Goal: Task Accomplishment & Management: Use online tool/utility

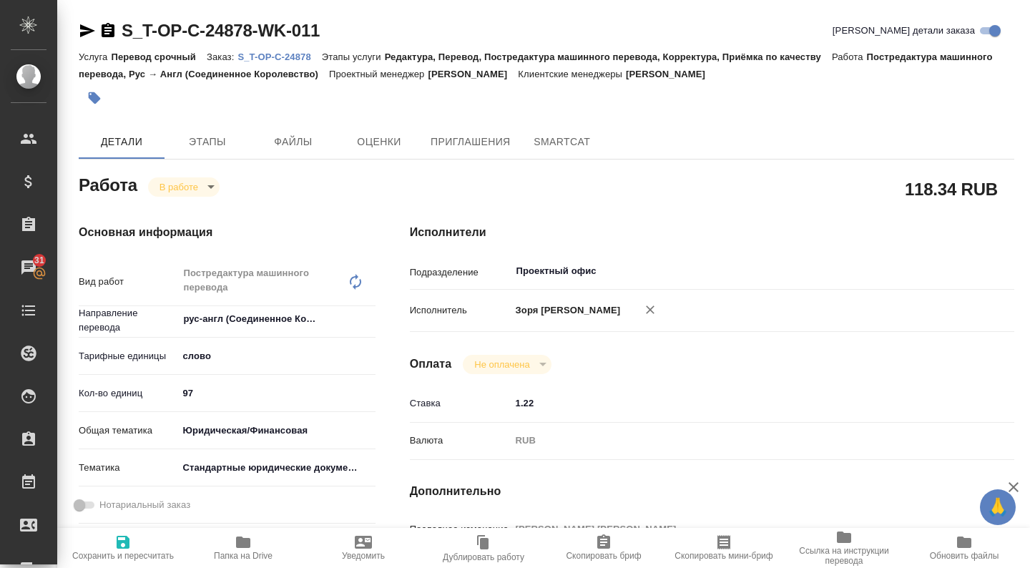
scroll to position [310, 0]
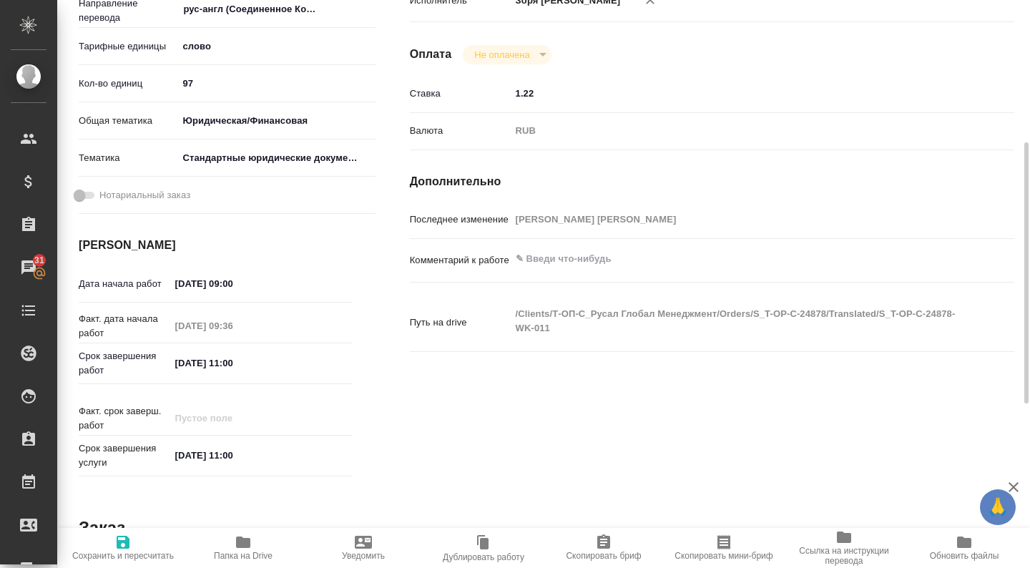
click at [256, 547] on span "Папка на Drive" at bounding box center [243, 546] width 103 height 27
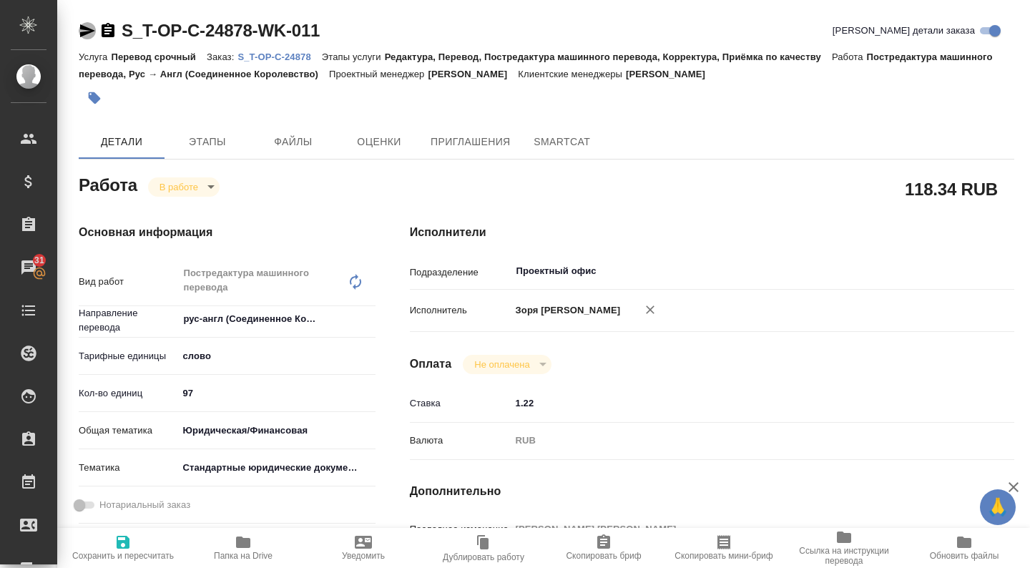
click at [80, 34] on icon "button" at bounding box center [87, 30] width 15 height 13
click at [200, 190] on body "🙏 .cls-1 fill:#fff; AWATERA Zoria Tatiana Клиенты Спецификации Заказы 31 Чаты T…" at bounding box center [515, 284] width 1030 height 568
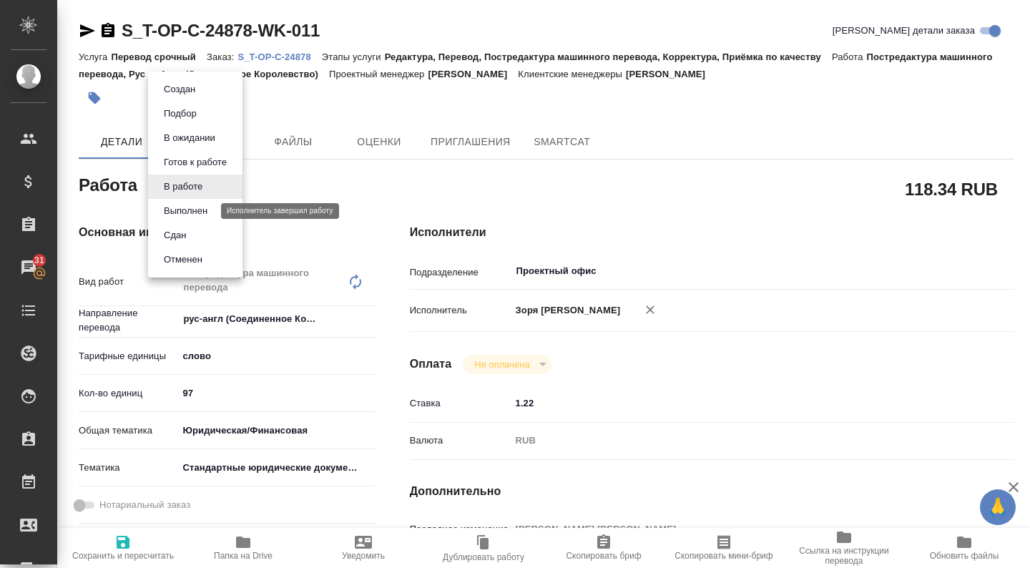
click at [196, 204] on button "Выполнен" at bounding box center [185, 211] width 52 height 16
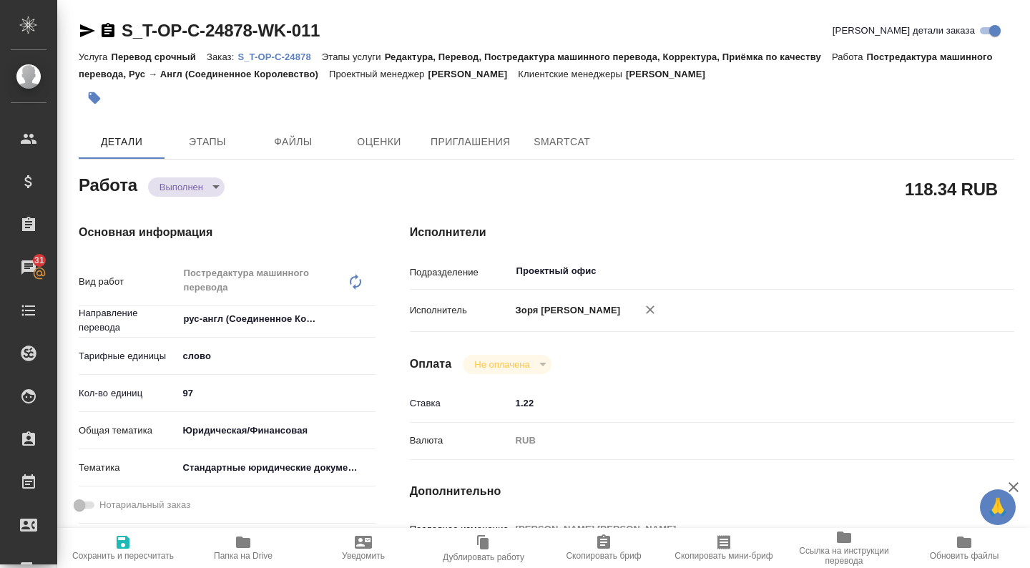
type textarea "x"
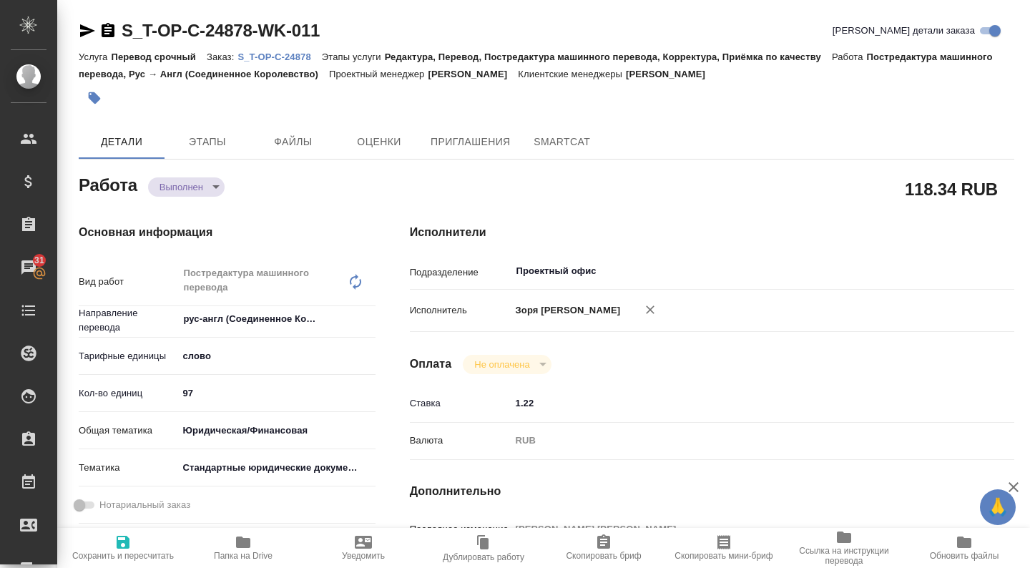
type textarea "x"
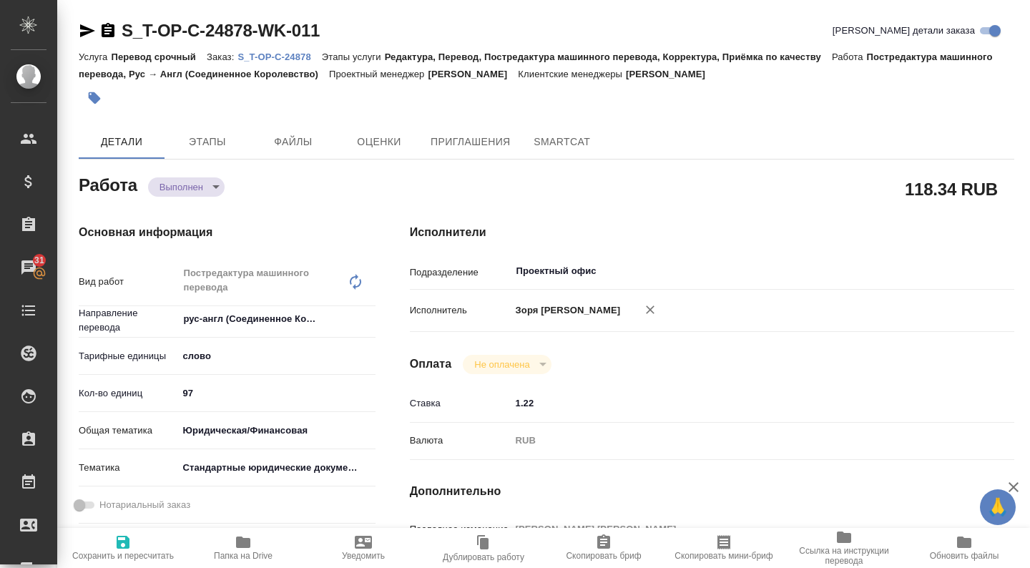
type textarea "x"
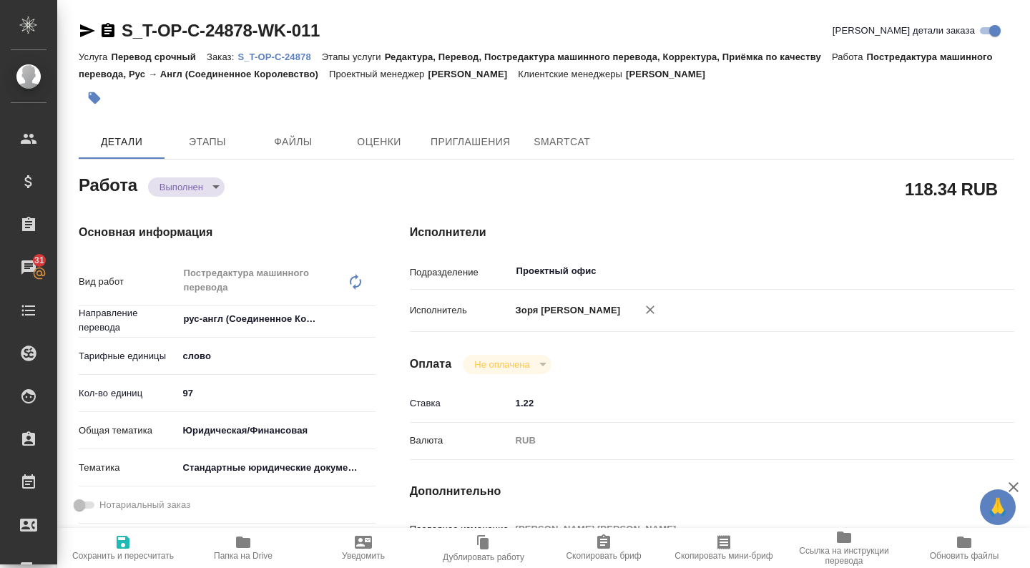
type textarea "x"
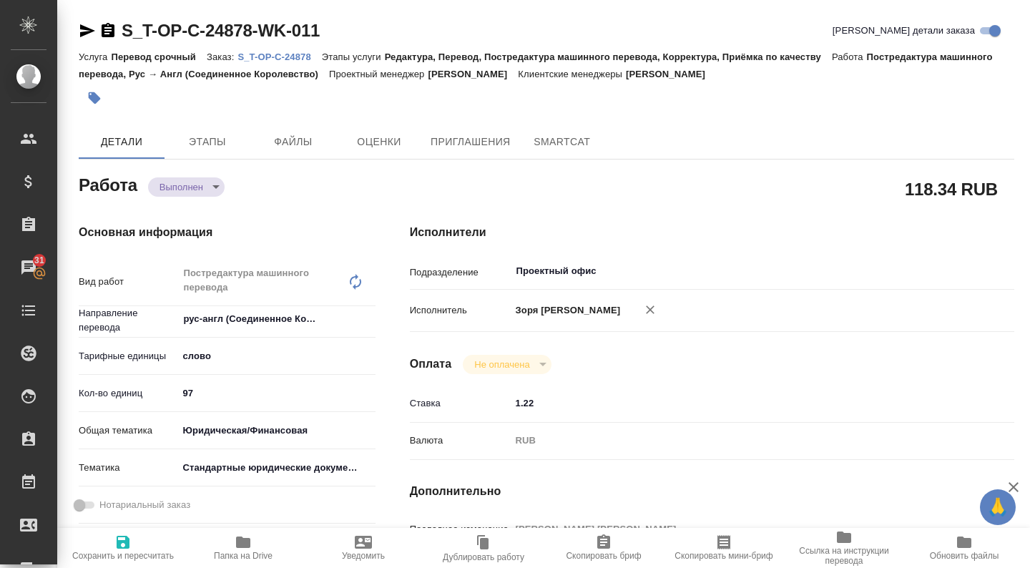
scroll to position [699, 0]
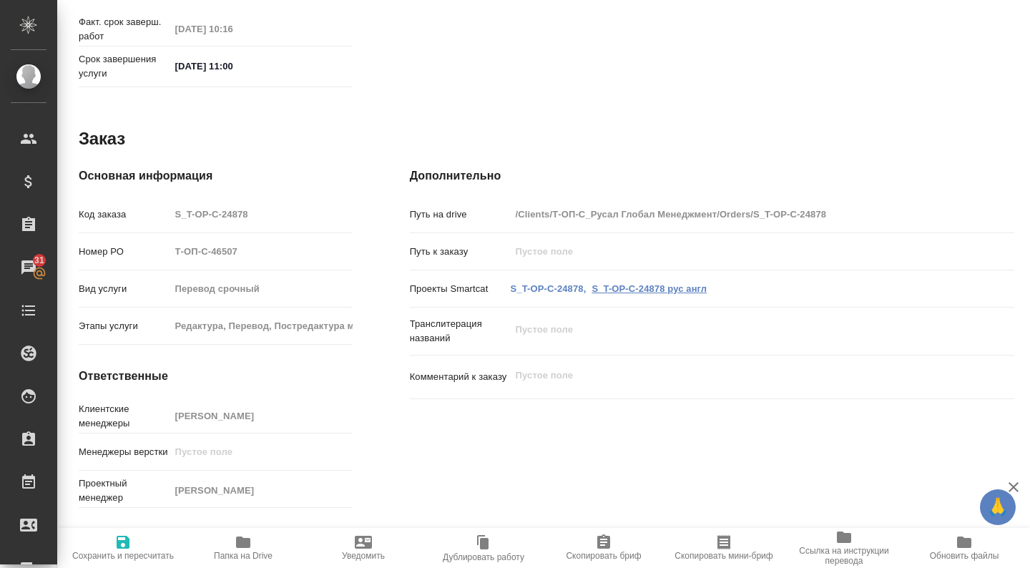
click at [637, 283] on link "S_T-OP-C-24878 рус англ" at bounding box center [648, 288] width 115 height 11
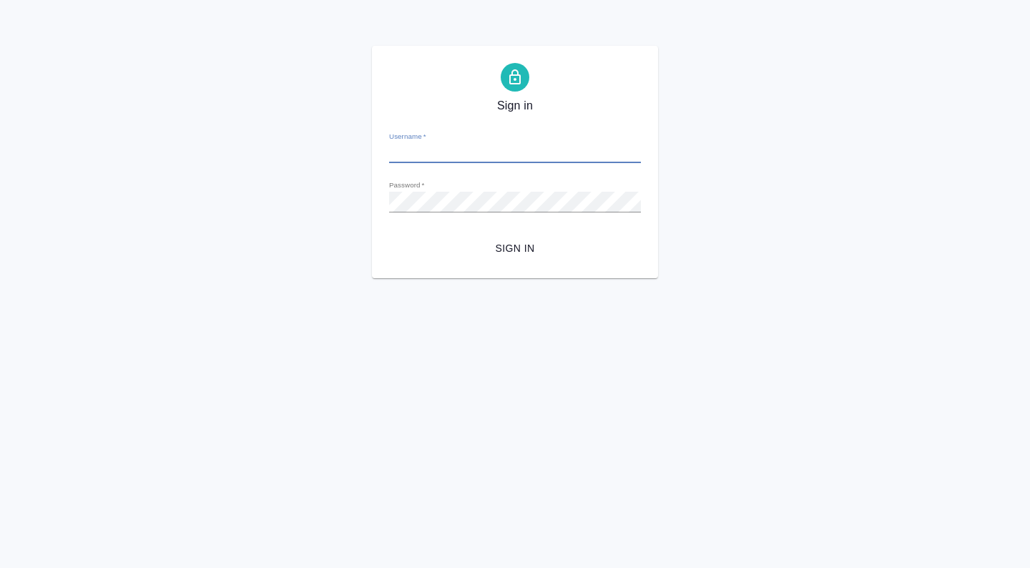
type input "t.zoria@awatera.com"
click at [510, 255] on span "Sign in" at bounding box center [514, 249] width 229 height 18
type input "[PERSON_NAME][EMAIL_ADDRESS][DOMAIN_NAME]"
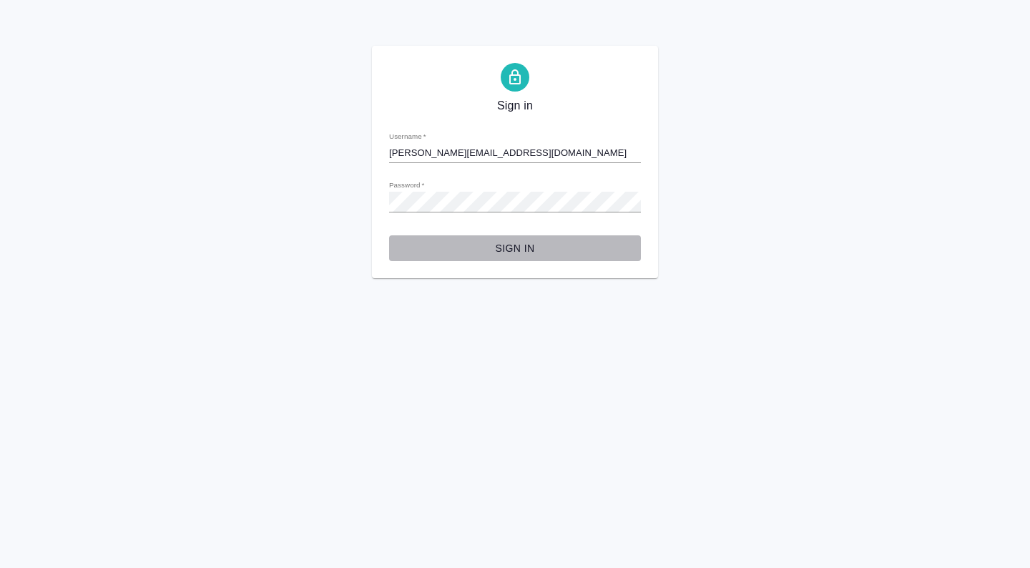
click at [533, 249] on span "Sign in" at bounding box center [514, 249] width 229 height 18
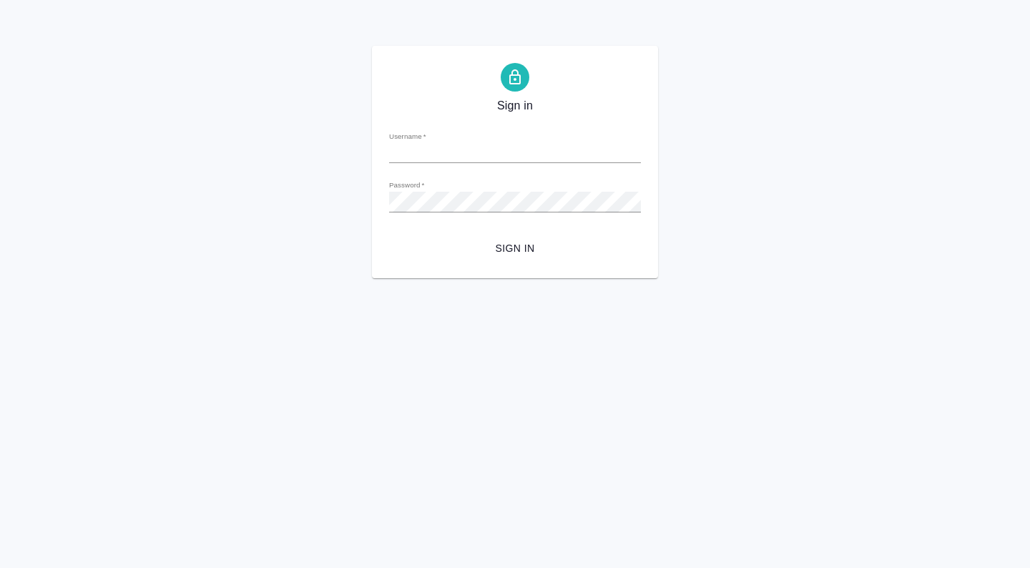
type input "t.zoria@awatera.com"
click at [529, 250] on span "Sign in" at bounding box center [514, 249] width 229 height 18
type input "[PERSON_NAME][EMAIL_ADDRESS][DOMAIN_NAME]"
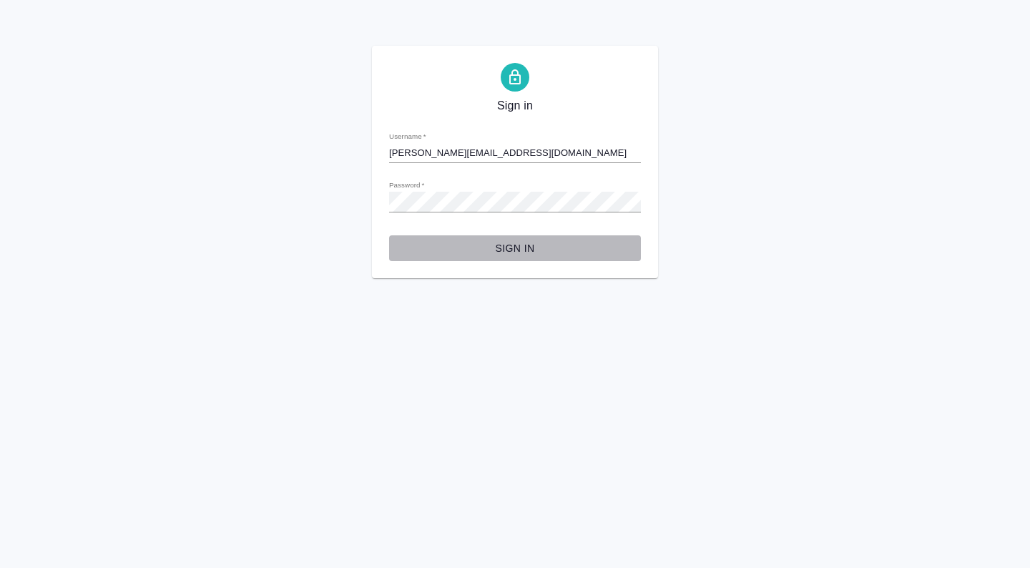
click at [520, 247] on span "Sign in" at bounding box center [514, 249] width 229 height 18
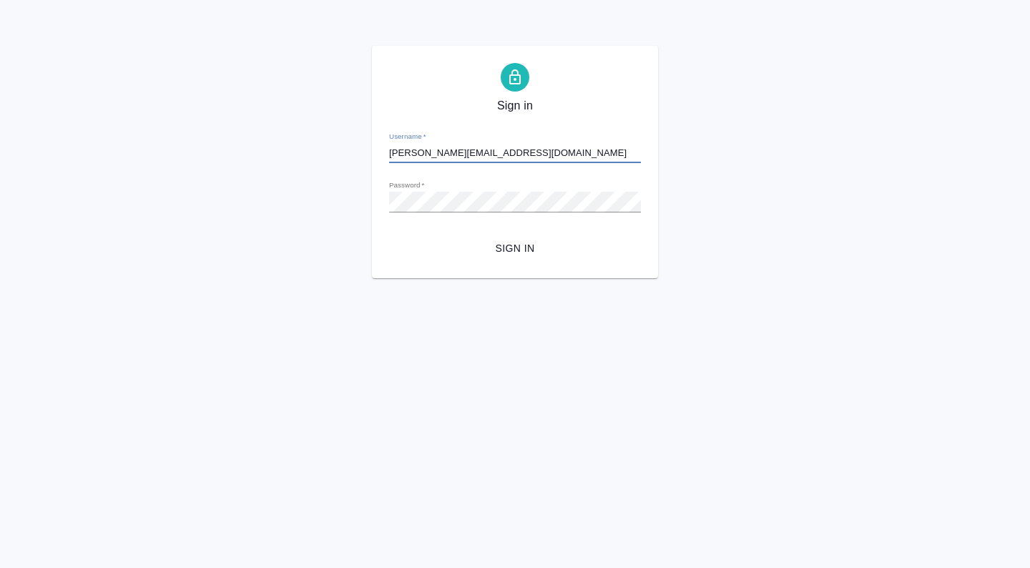
click at [570, 154] on input "[PERSON_NAME][EMAIL_ADDRESS][DOMAIN_NAME]" at bounding box center [515, 153] width 252 height 20
type input "awatera\[PERSON_NAME]"
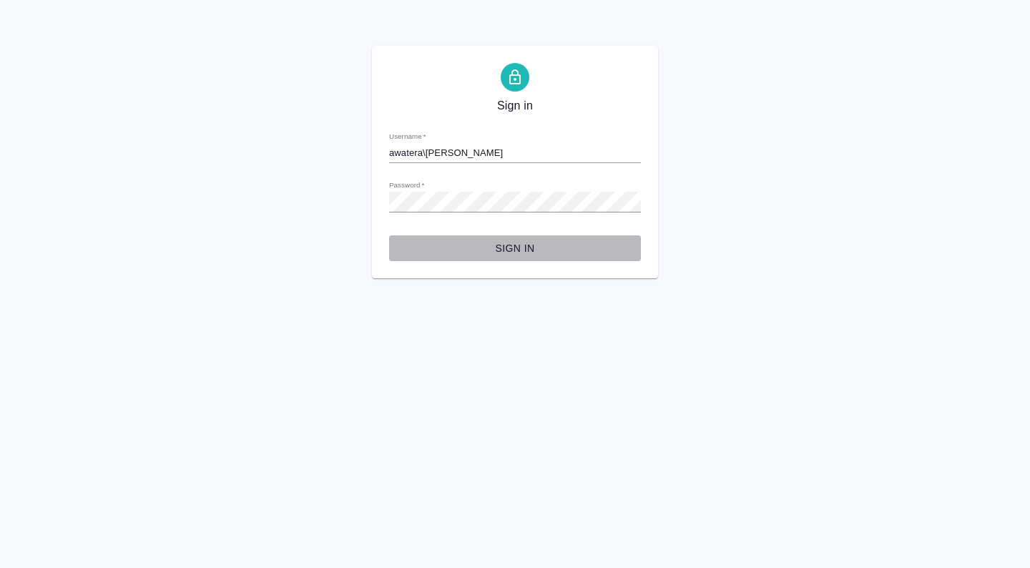
click at [513, 252] on span "Sign in" at bounding box center [514, 249] width 229 height 18
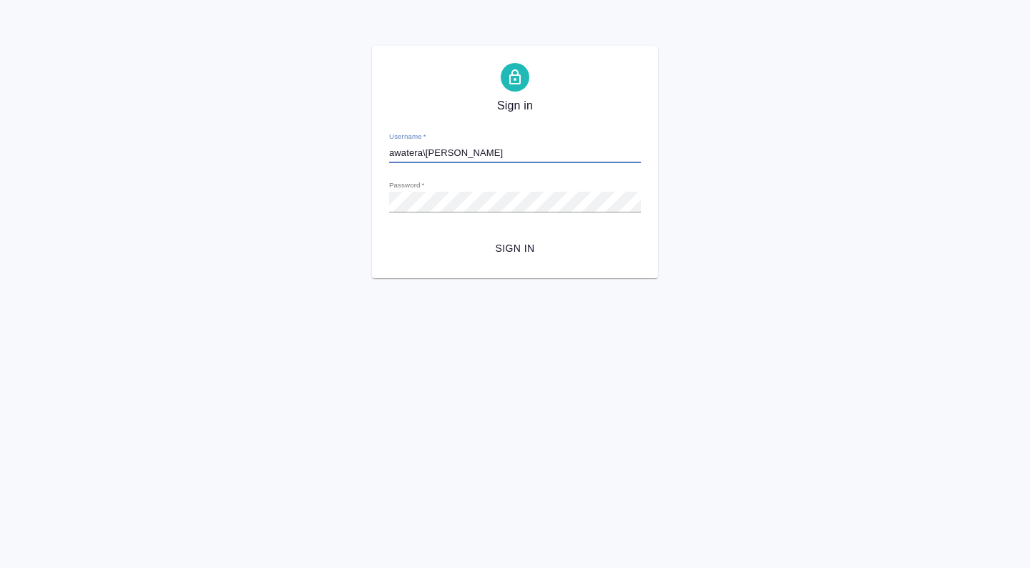
click at [460, 147] on input "awatera\[PERSON_NAME]" at bounding box center [515, 153] width 252 height 20
click at [632, 149] on input "awatera\[PERSON_NAME]" at bounding box center [515, 153] width 252 height 20
click at [619, 150] on input "awatera\[PERSON_NAME]" at bounding box center [515, 153] width 252 height 20
click at [626, 153] on input "awatera\[PERSON_NAME]" at bounding box center [515, 153] width 252 height 20
